Goal: Transaction & Acquisition: Purchase product/service

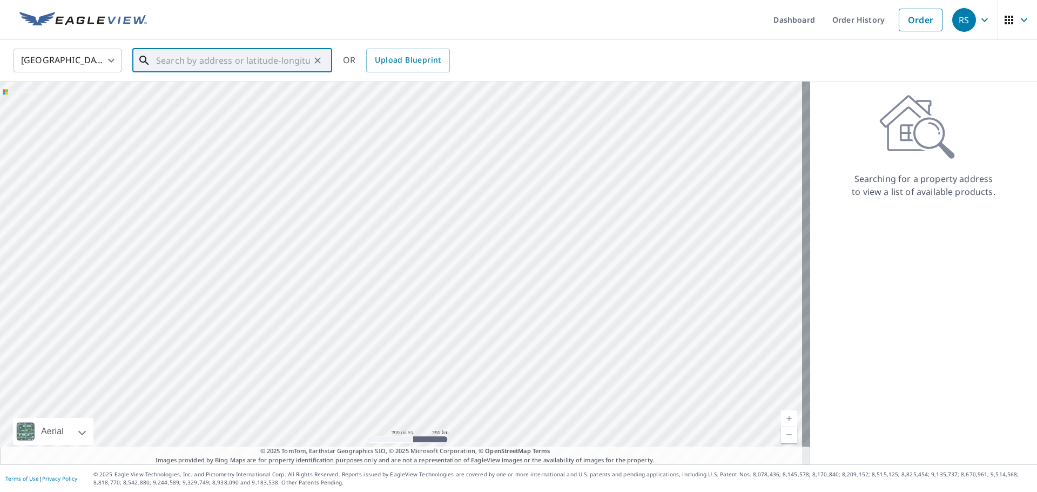
click at [172, 63] on input "text" at bounding box center [233, 60] width 154 height 30
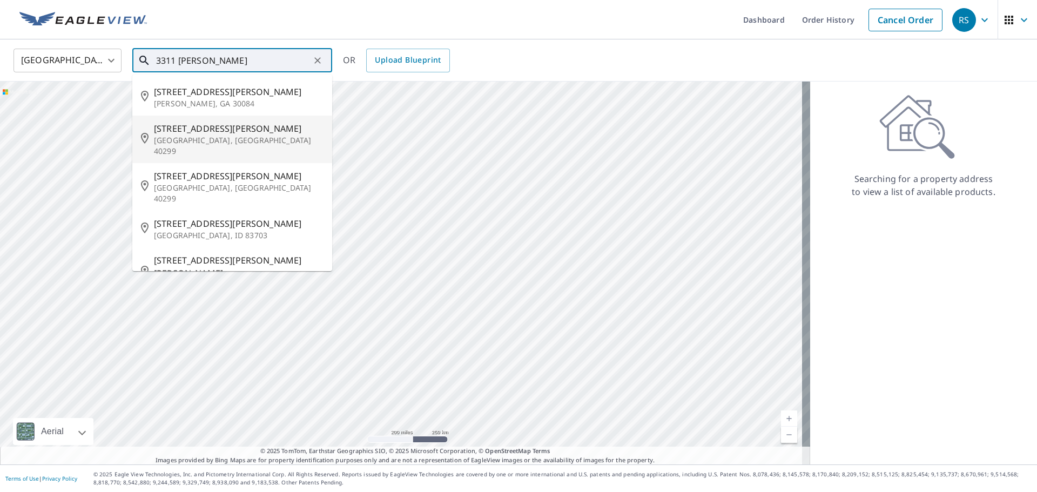
click at [194, 130] on span "[STREET_ADDRESS][PERSON_NAME]" at bounding box center [239, 128] width 170 height 13
type input "[STREET_ADDRESS][PERSON_NAME]"
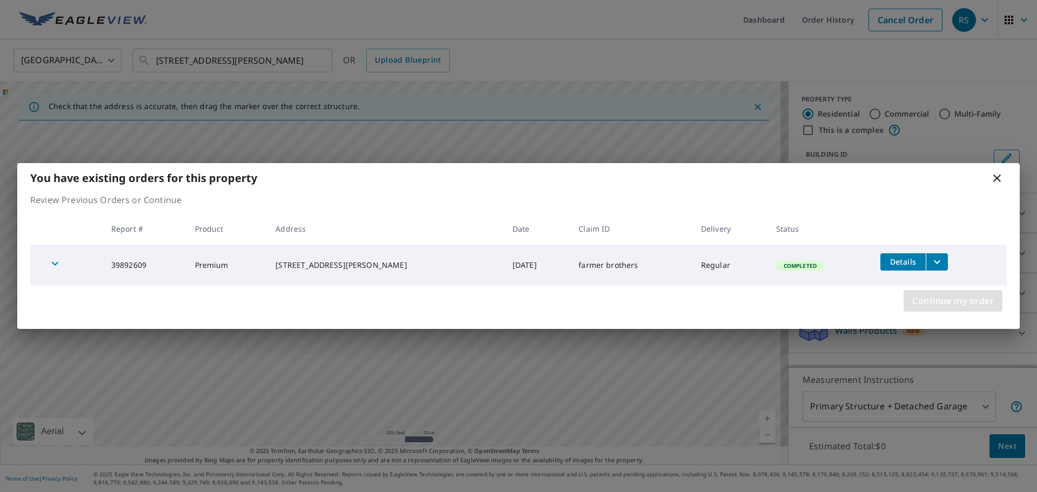
click at [941, 301] on span "Continue my order" at bounding box center [954, 300] width 82 height 15
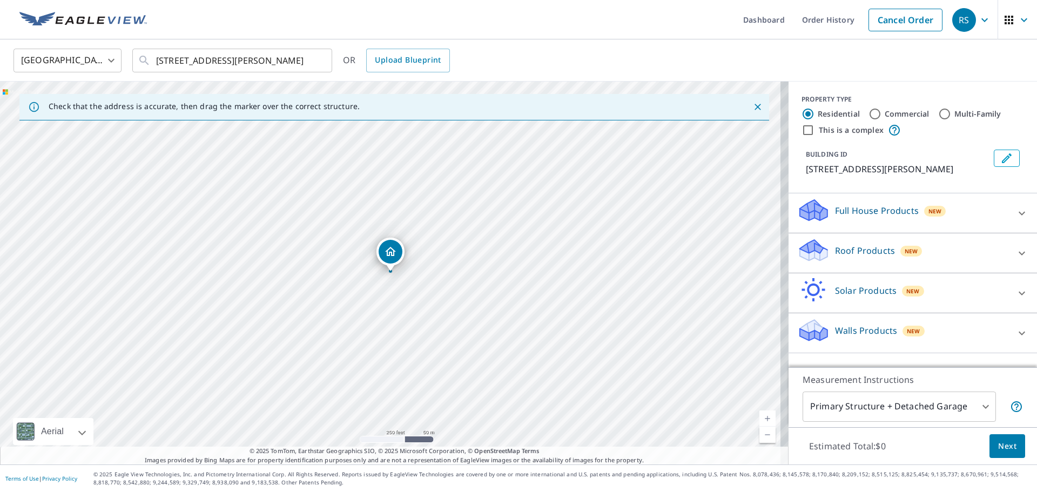
click at [811, 251] on icon at bounding box center [814, 247] width 28 height 14
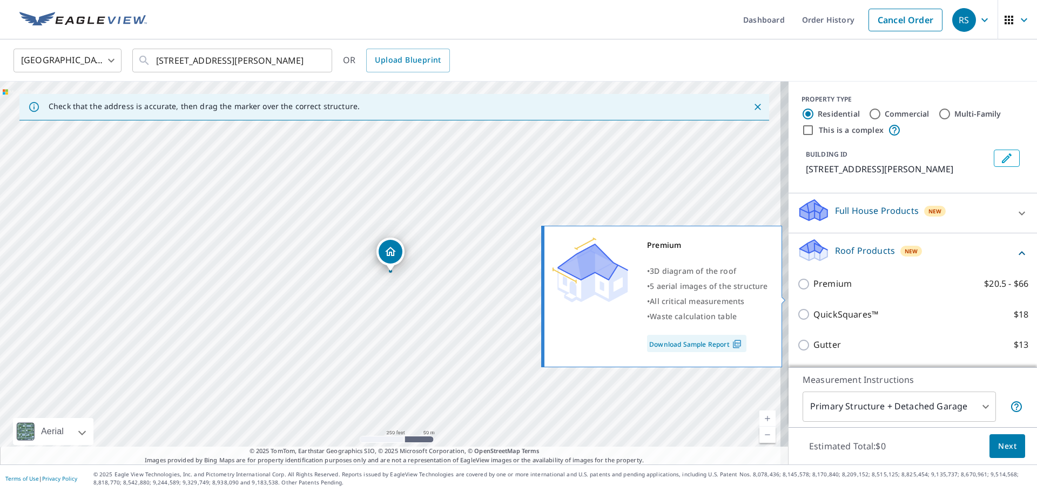
click at [797, 291] on input "Premium $20.5 - $66" at bounding box center [805, 284] width 16 height 13
checkbox input "true"
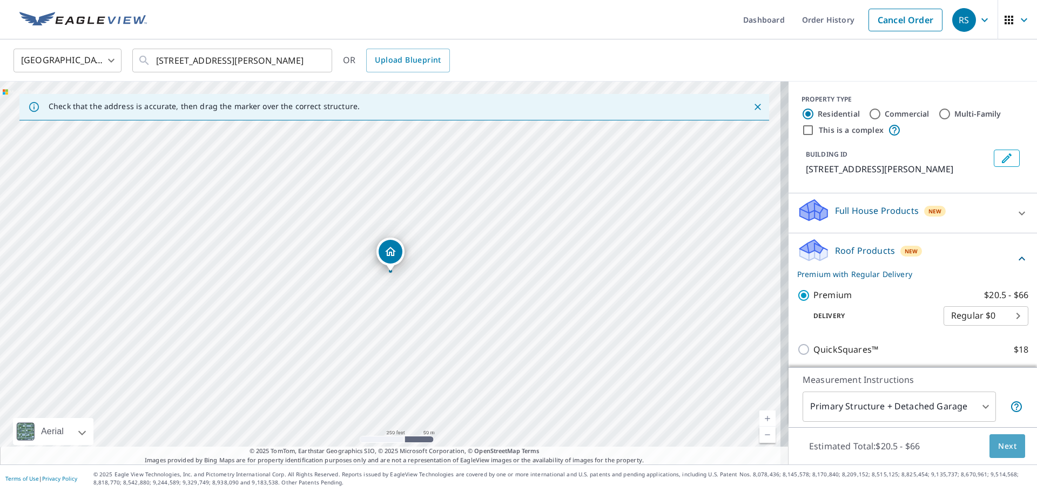
click at [1002, 447] on span "Next" at bounding box center [1007, 447] width 18 height 14
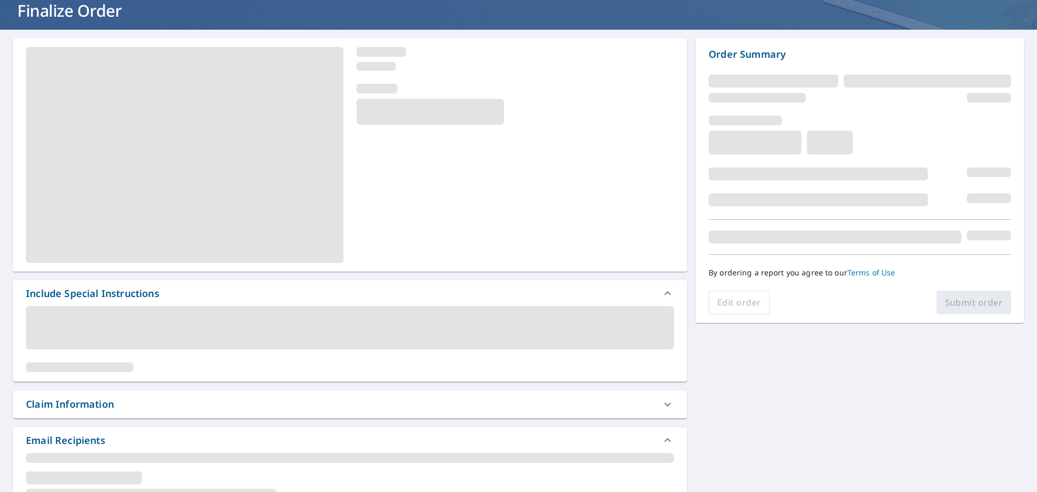
scroll to position [162, 0]
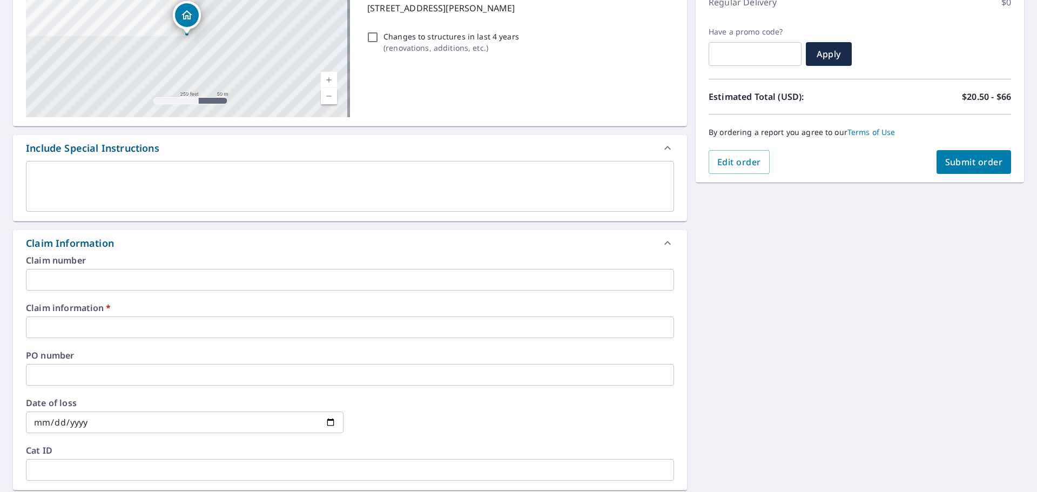
click at [99, 281] on input "text" at bounding box center [350, 280] width 648 height 22
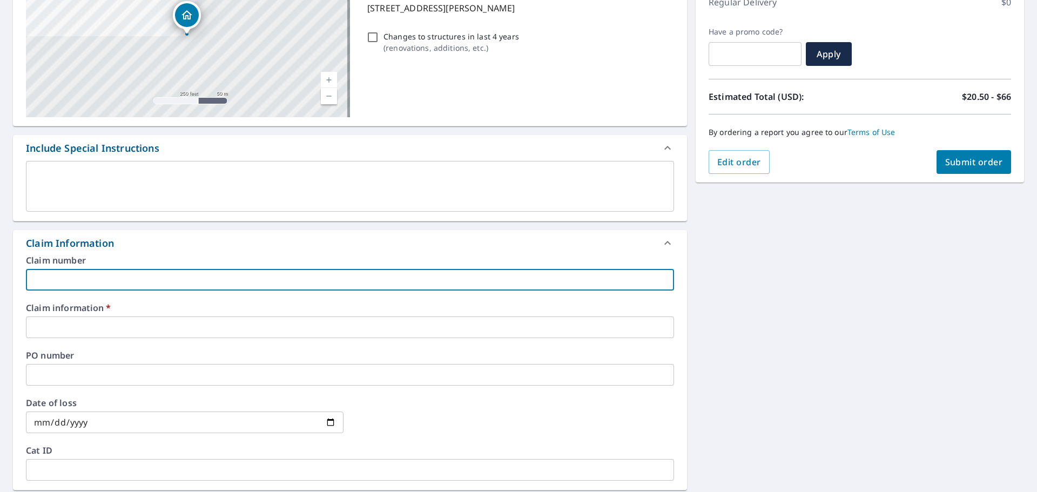
type input "681468"
checkbox input "true"
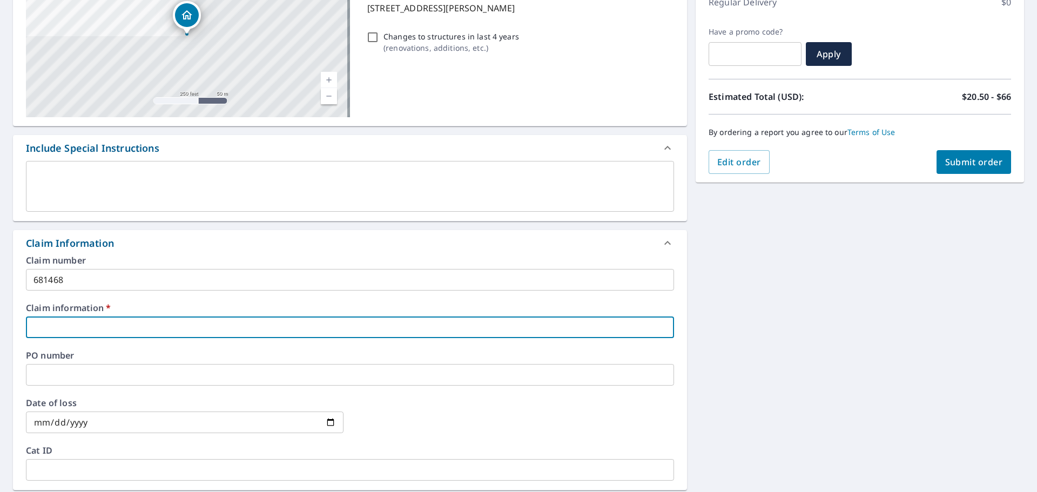
click at [98, 326] on input "text" at bounding box center [350, 328] width 648 height 22
type input "681468"
checkbox input "true"
click at [96, 374] on input "text" at bounding box center [350, 375] width 648 height 22
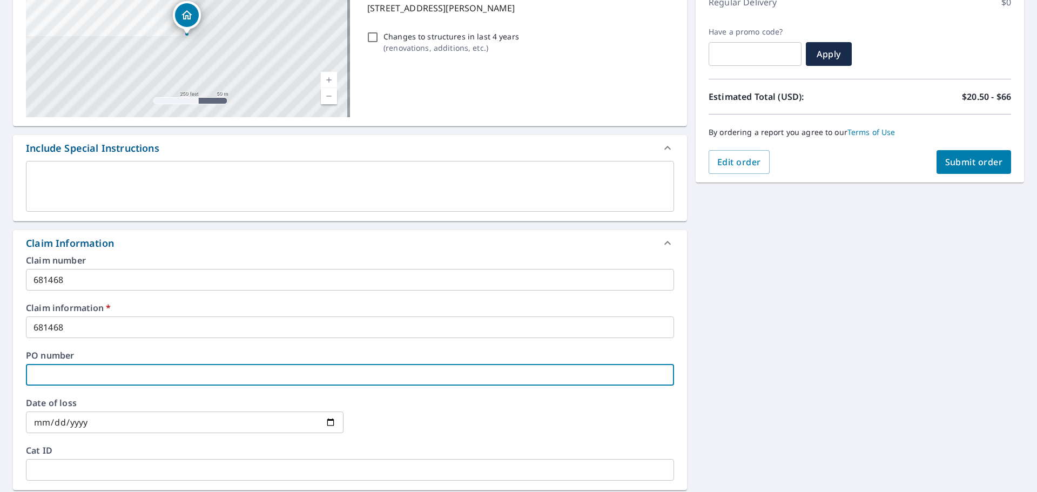
type input "3"
checkbox input "true"
type input "33"
checkbox input "true"
type input "331"
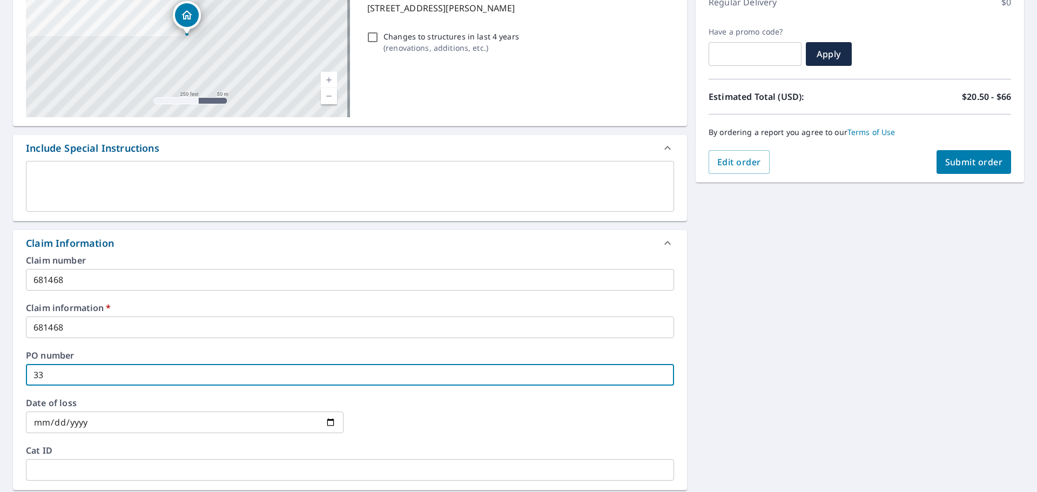
checkbox input "true"
type input "3311"
checkbox input "true"
type input "3311"
checkbox input "true"
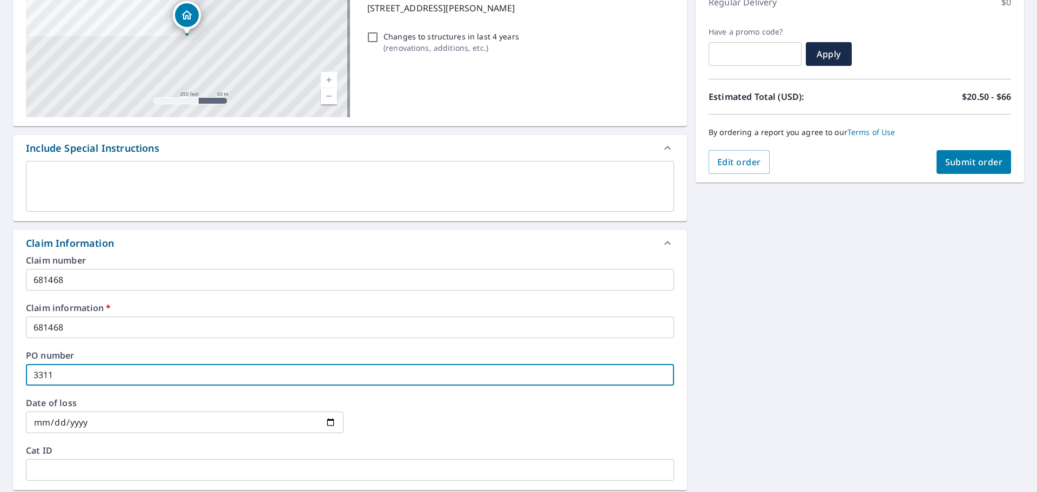
type input "3311 t"
checkbox input "true"
type input "3311 tu"
checkbox input "true"
type input "3311 tuc"
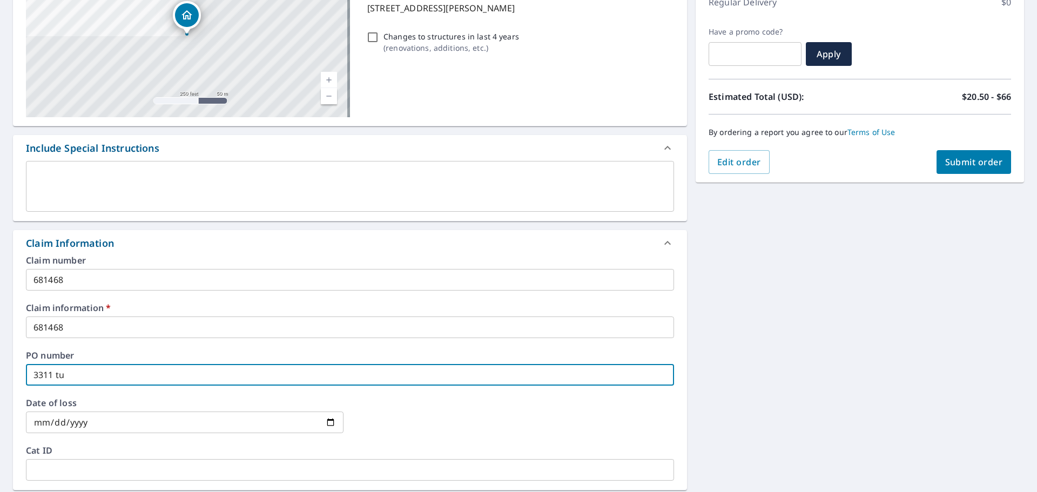
checkbox input "true"
type input "3311 tuck"
checkbox input "true"
type input "3311 [PERSON_NAME]"
checkbox input "true"
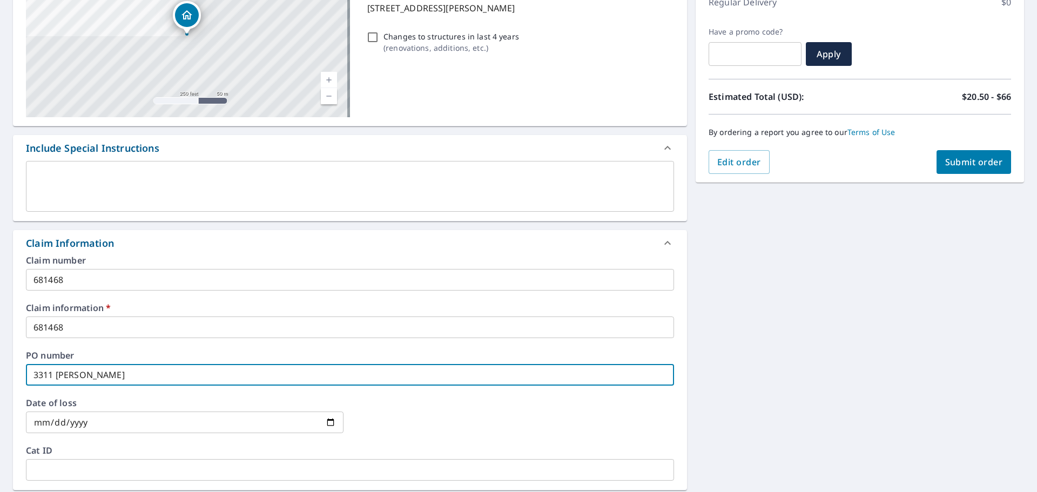
type input "3311 [PERSON_NAME]"
checkbox input "true"
type input "3311 [PERSON_NAME]"
checkbox input "true"
type input "3311 [PERSON_NAME] w"
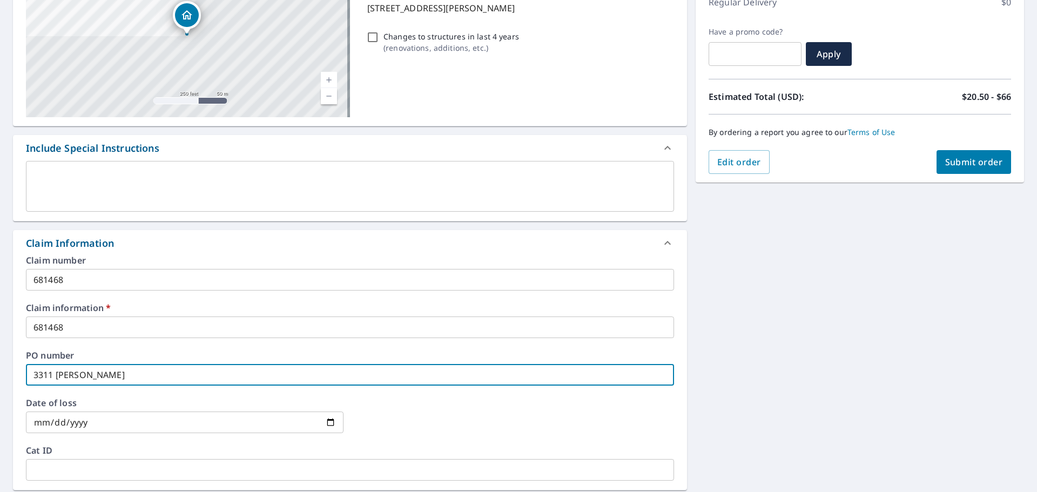
checkbox input "true"
type input "3311 [PERSON_NAME] wo"
checkbox input "true"
type input "3311 [PERSON_NAME]"
checkbox input "true"
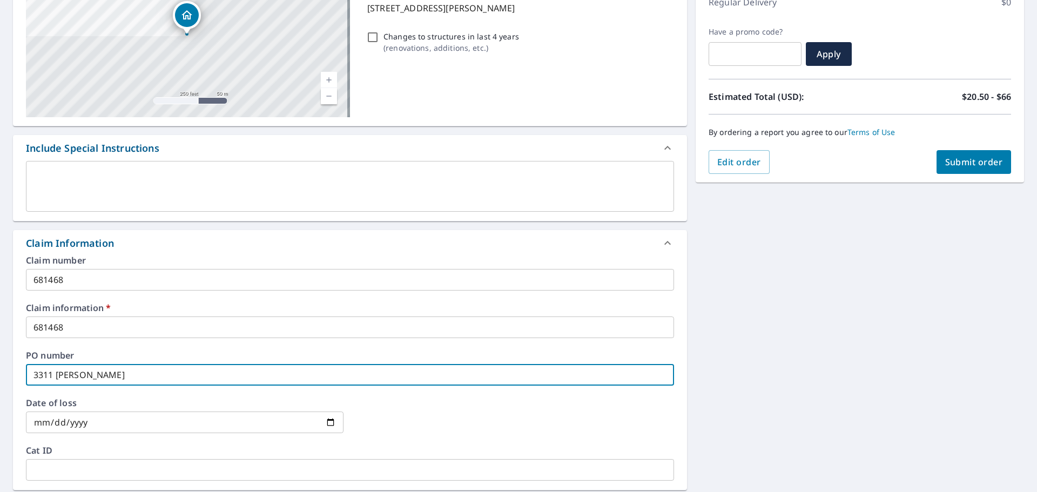
type input "3311 [PERSON_NAME]"
checkbox input "true"
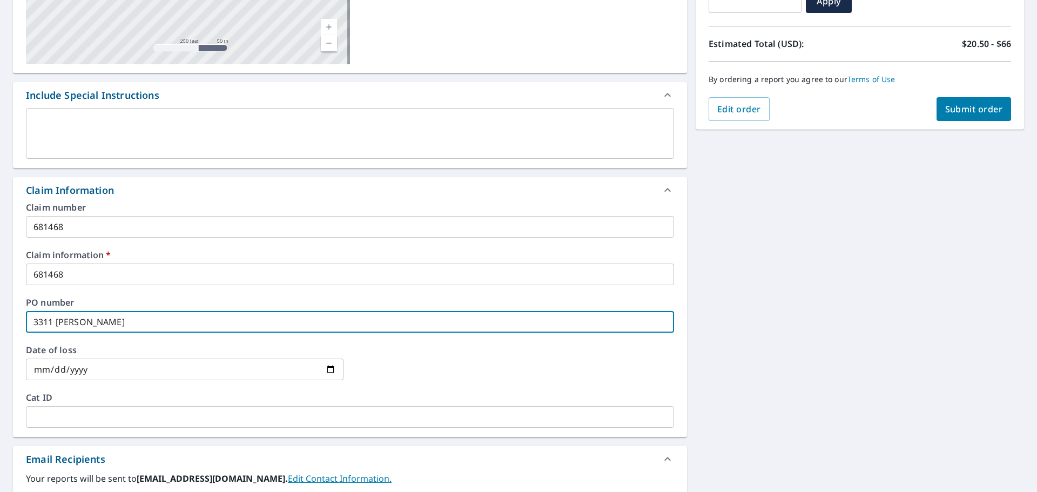
scroll to position [324, 0]
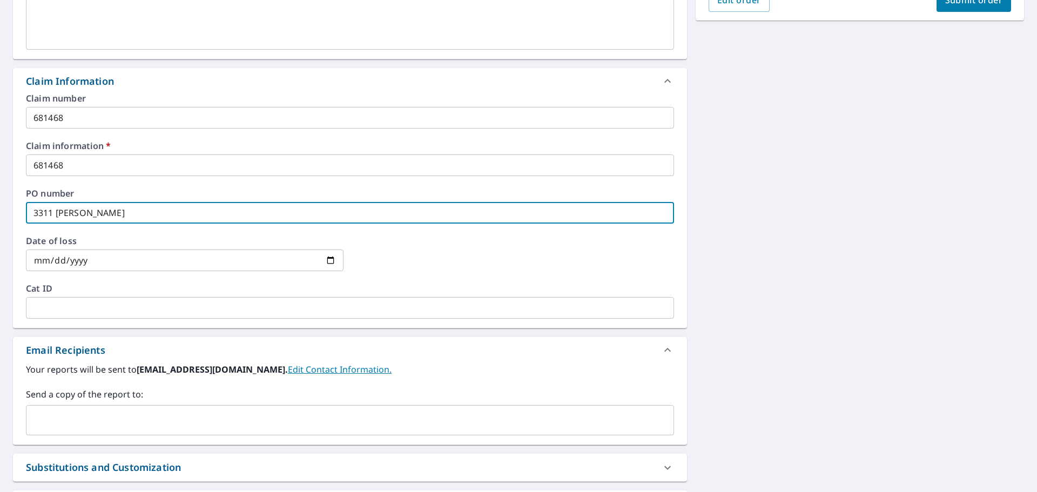
type input "3311 [PERSON_NAME]"
click at [59, 430] on input "text" at bounding box center [342, 420] width 622 height 21
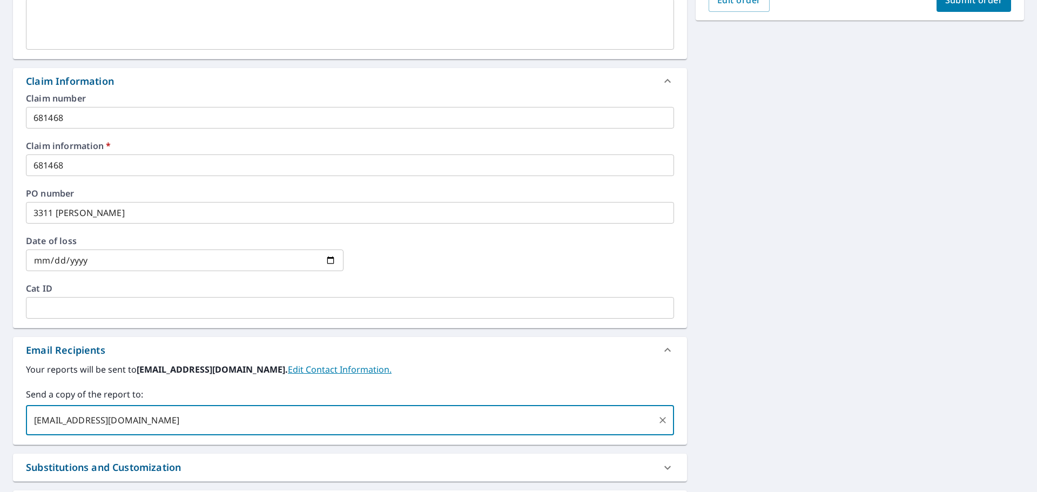
type input "[EMAIL_ADDRESS][DOMAIN_NAME]"
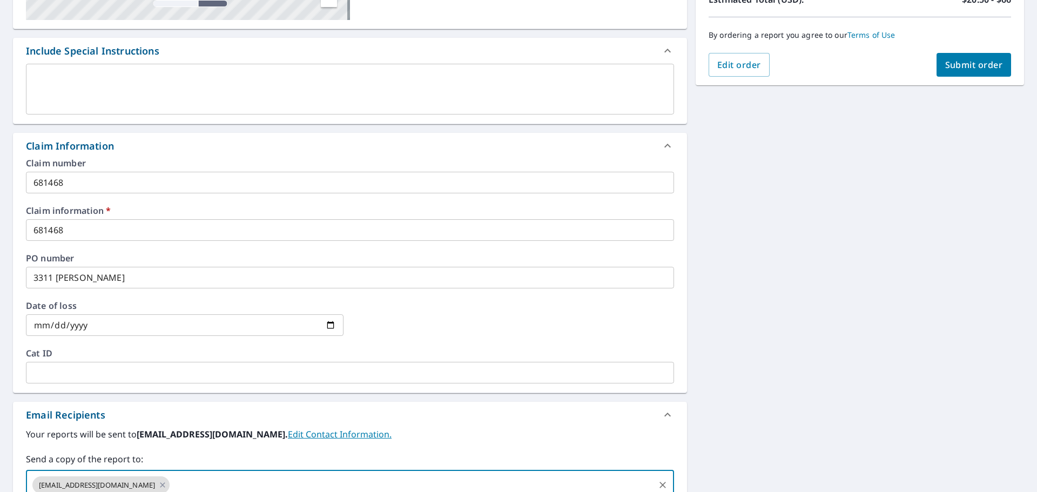
scroll to position [162, 0]
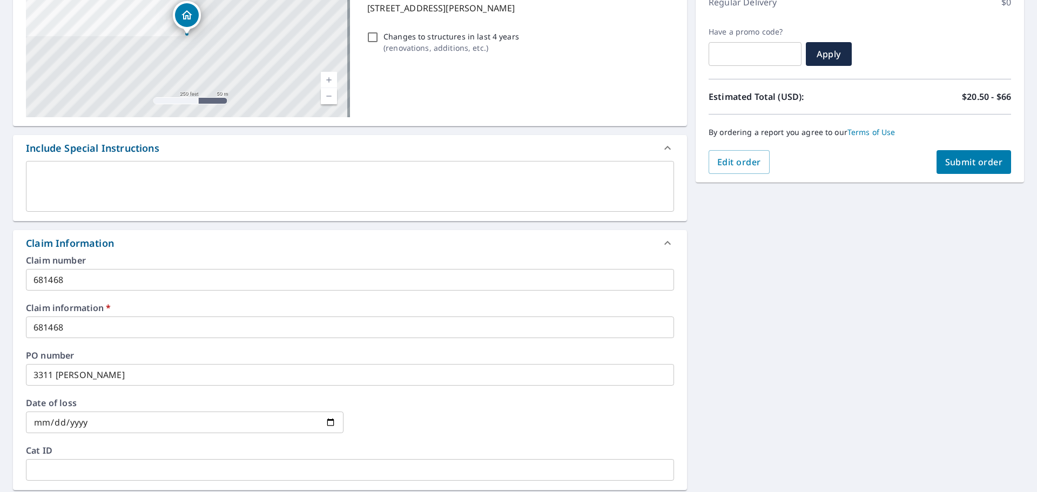
click at [966, 164] on span "Submit order" at bounding box center [975, 162] width 58 height 12
checkbox input "true"
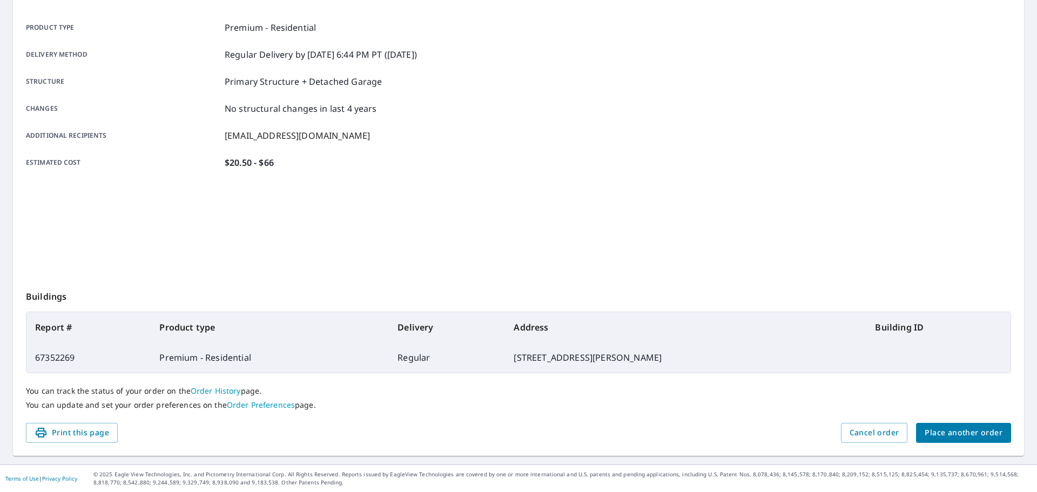
scroll to position [144, 0]
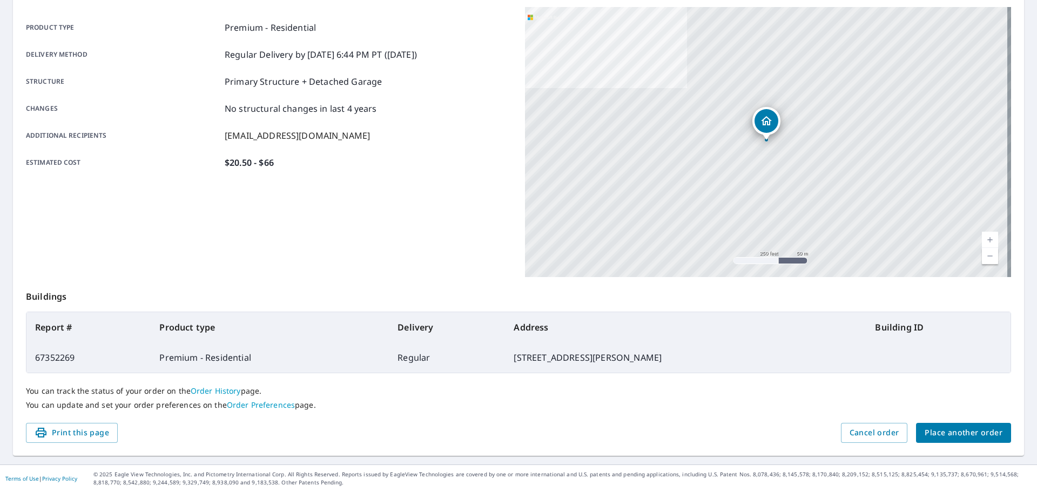
click at [966, 440] on button "Place another order" at bounding box center [963, 433] width 95 height 20
